Goal: Transaction & Acquisition: Purchase product/service

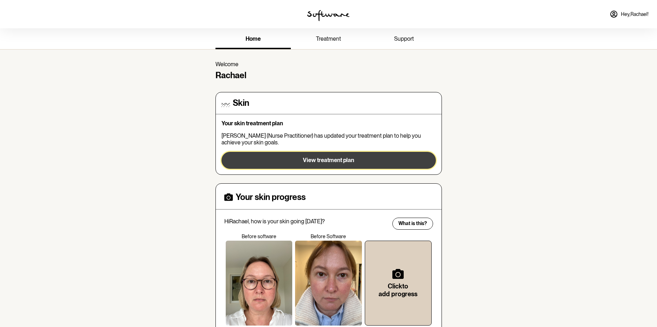
click at [319, 161] on span "View treatment plan" at bounding box center [328, 160] width 51 height 7
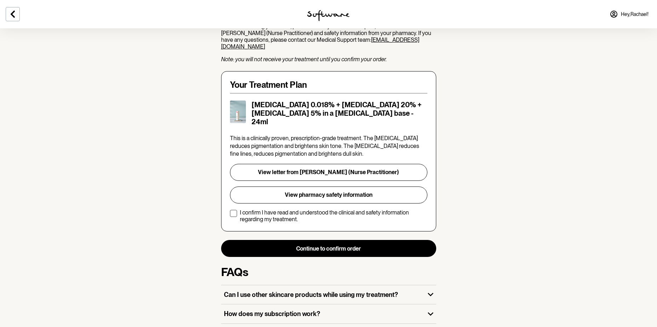
scroll to position [106, 0]
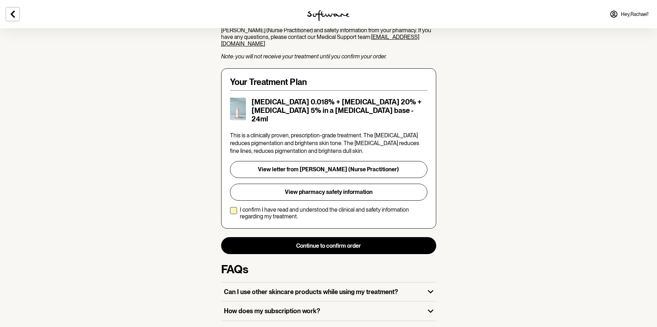
click at [232, 207] on span at bounding box center [233, 210] width 7 height 7
click at [230, 213] on input "I confirm I have read and understood the clinical and safety information regard…" at bounding box center [229, 213] width 0 height 0
checkbox input "true"
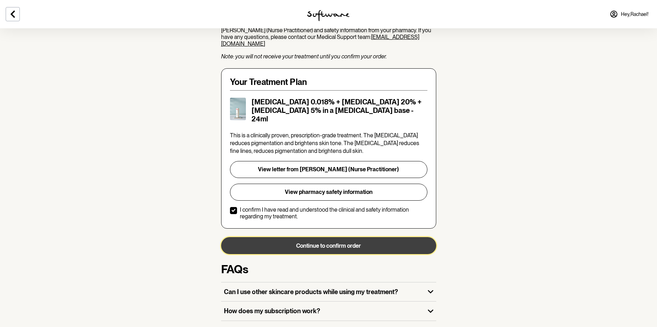
click at [292, 239] on button "Continue to confirm order" at bounding box center [328, 245] width 215 height 17
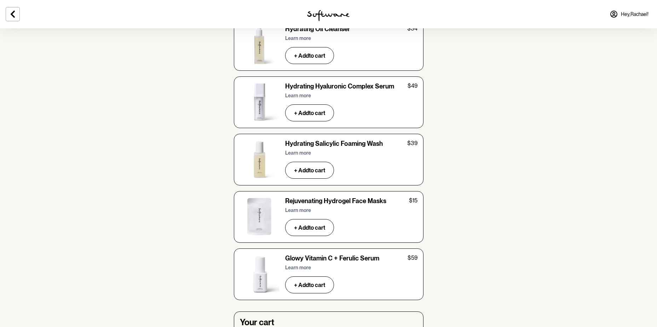
scroll to position [2421, 0]
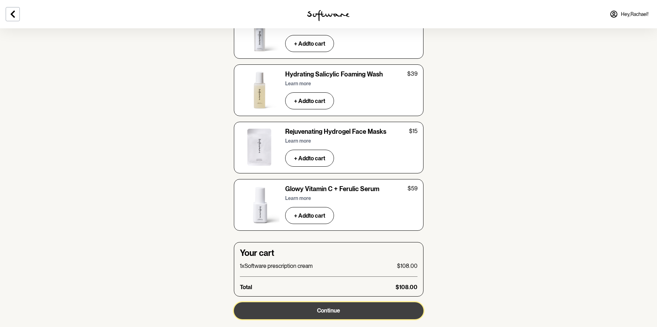
click at [324, 307] on span "Continue" at bounding box center [328, 310] width 23 height 7
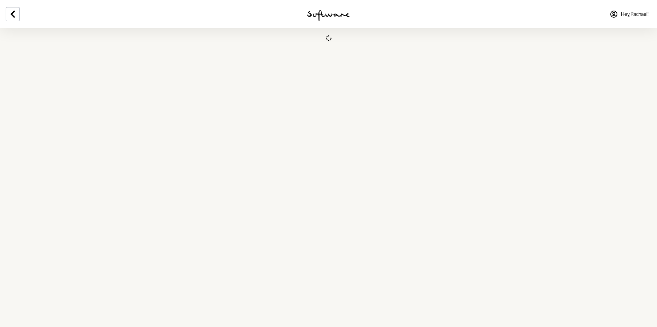
select select "[GEOGRAPHIC_DATA]"
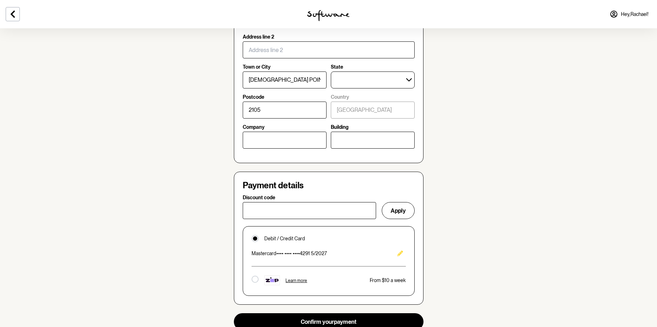
scroll to position [389, 0]
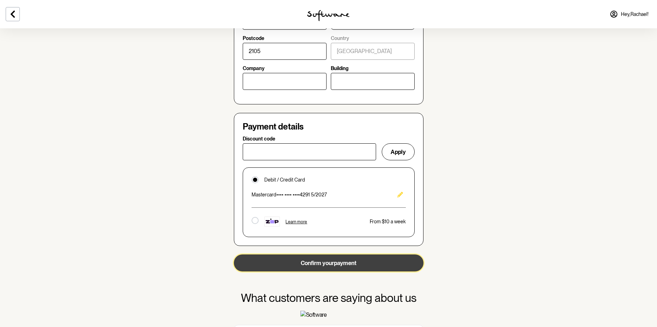
click at [355, 262] on button "Confirm your payment" at bounding box center [329, 262] width 190 height 17
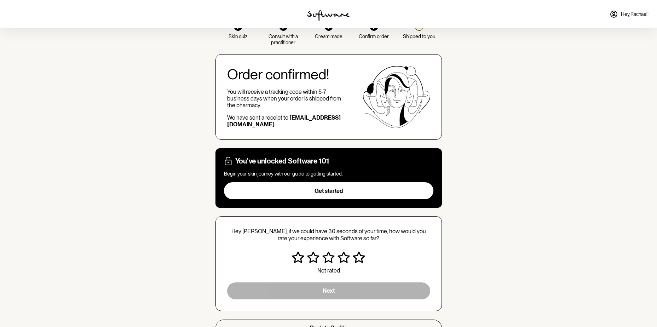
scroll to position [35, 0]
